Goal: Register for event/course

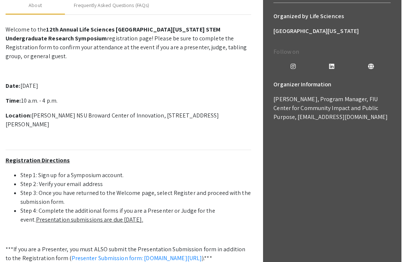
scroll to position [56, 0]
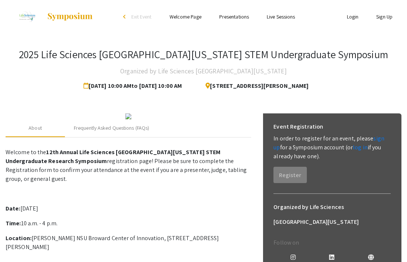
click at [186, 17] on link "Welcome Page" at bounding box center [185, 16] width 32 height 7
click at [189, 16] on link "Welcome Page" at bounding box center [185, 16] width 32 height 7
click at [238, 18] on link "Presentations" at bounding box center [234, 16] width 30 height 7
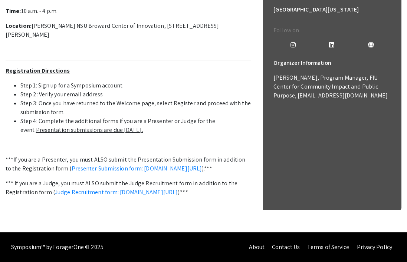
scroll to position [269, 0]
click at [82, 133] on u "Presentation submissions are due [DATE]." at bounding box center [89, 130] width 107 height 8
drag, startPoint x: 142, startPoint y: 134, endPoint x: -3, endPoint y: 132, distance: 144.2
click at [43, 141] on p "Welcome to the 12th Annual Life Sciences [GEOGRAPHIC_DATA][US_STATE] STEM Under…" at bounding box center [128, 80] width 245 height 294
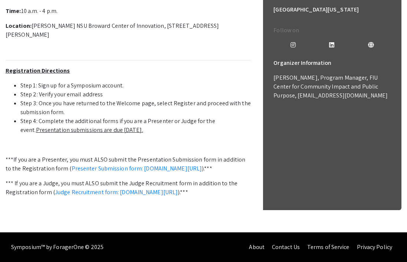
scroll to position [288, 0]
click at [92, 165] on link "Presenter Submission form: [DOMAIN_NAME][URL]" at bounding box center [137, 169] width 130 height 8
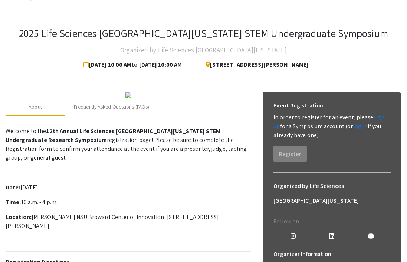
scroll to position [24, 0]
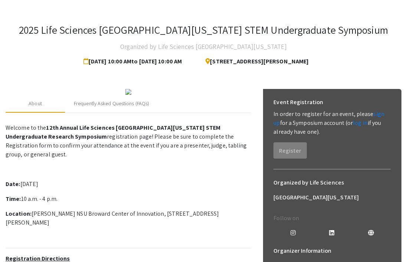
click at [131, 95] on img at bounding box center [128, 92] width 6 height 6
click at [120, 108] on div "Frequently Asked Questions (FAQs)" at bounding box center [111, 104] width 75 height 8
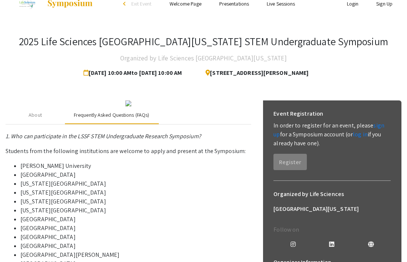
scroll to position [29, 0]
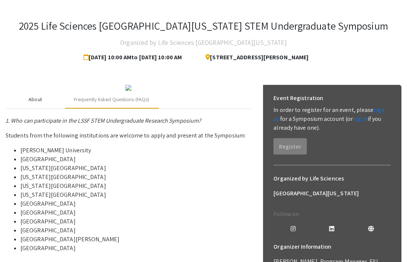
click at [42, 109] on div "About" at bounding box center [35, 100] width 59 height 18
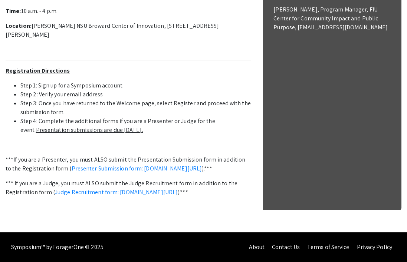
scroll to position [298, 0]
